Goal: Task Accomplishment & Management: Use online tool/utility

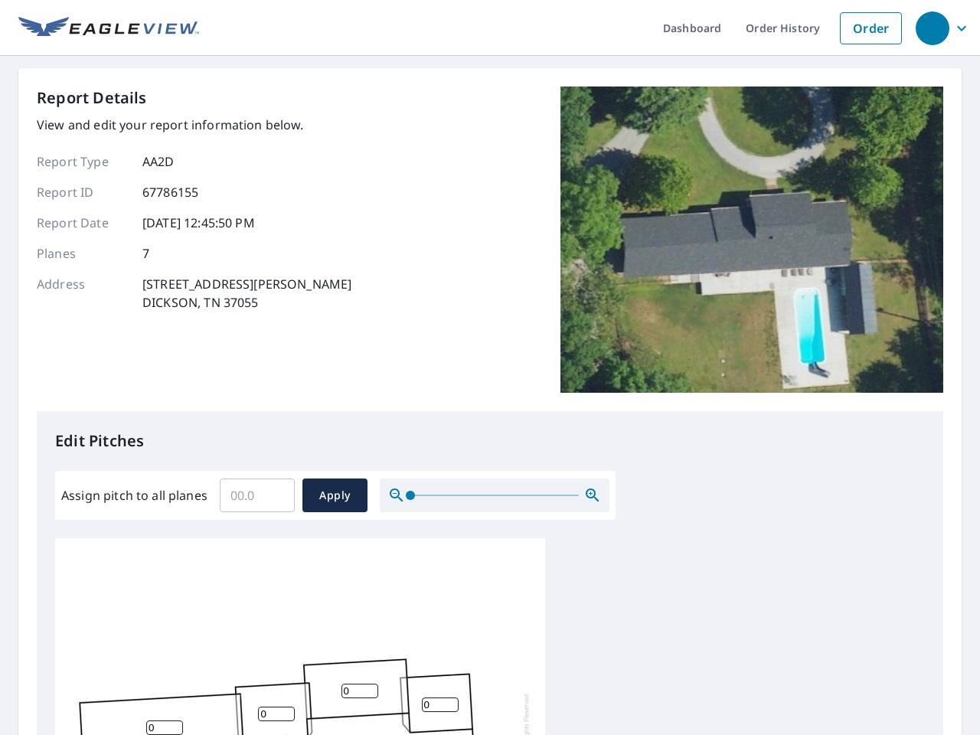
click at [490, 367] on div "Report Details View and edit your report information below. Report Type AA2D Re…" at bounding box center [490, 249] width 906 height 325
click at [932, 28] on div "button" at bounding box center [933, 28] width 34 height 34
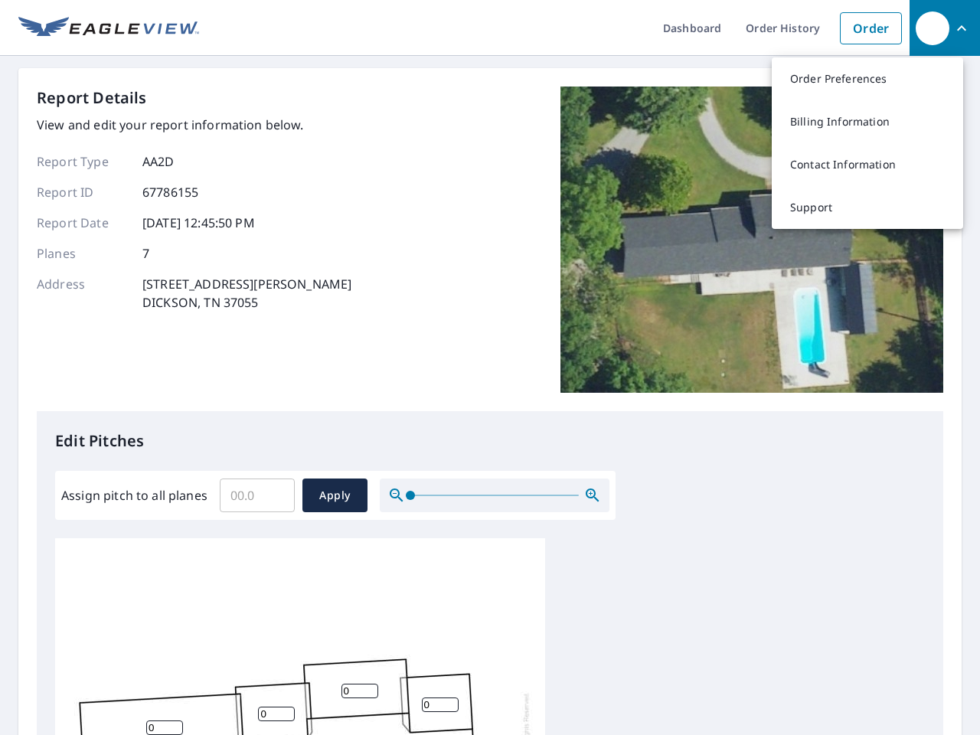
click at [257, 495] on input "Assign pitch to all planes" at bounding box center [257, 495] width 75 height 43
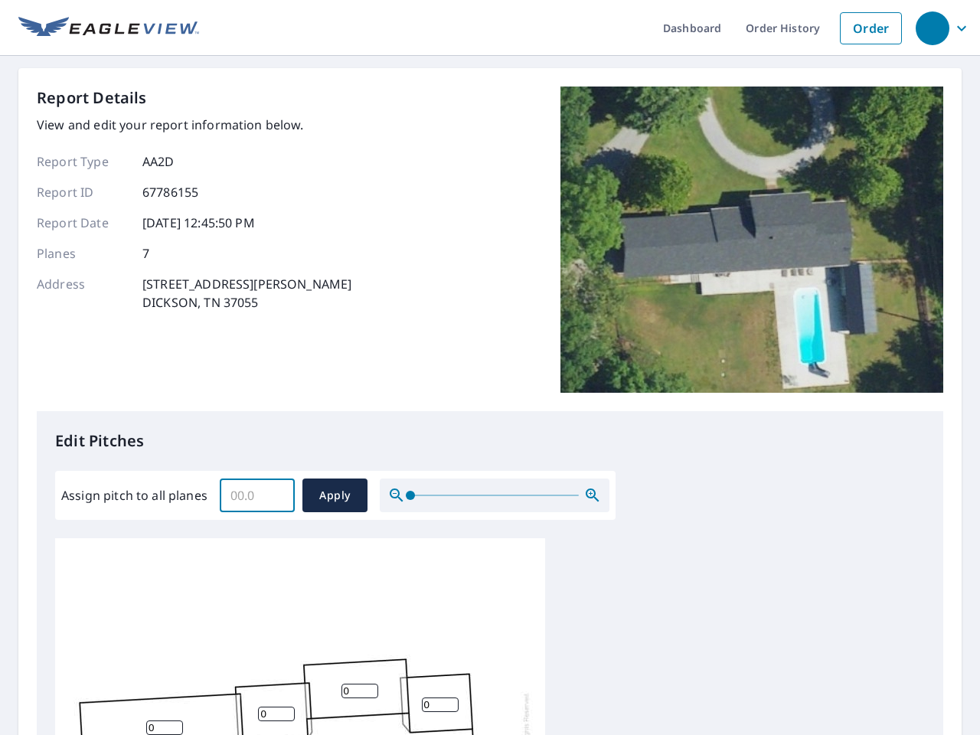
click at [335, 495] on span "Apply" at bounding box center [335, 495] width 41 height 19
click at [593, 495] on icon "button" at bounding box center [592, 495] width 18 height 18
